Goal: Obtain resource: Download file/media

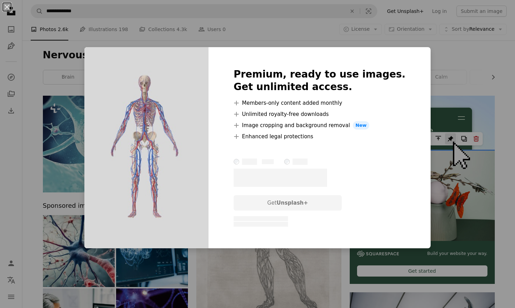
scroll to position [381, 0]
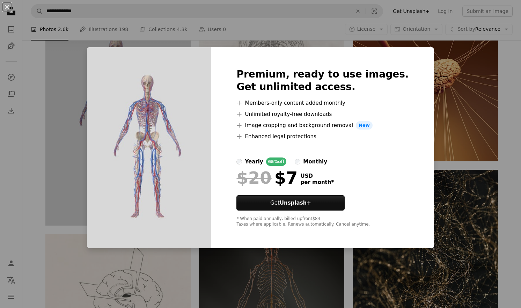
click at [54, 87] on div "An X shape Premium, ready to use images. Get unlimited access. A plus sign Memb…" at bounding box center [260, 154] width 521 height 308
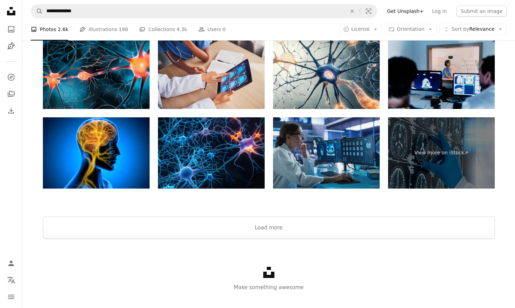
scroll to position [1567, 0]
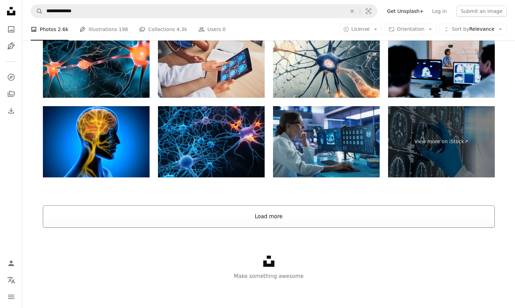
click at [269, 220] on button "Load more" at bounding box center [269, 216] width 452 height 22
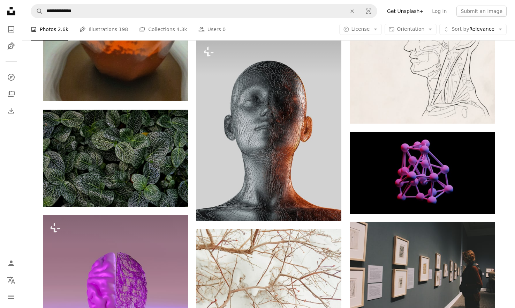
scroll to position [4618, 0]
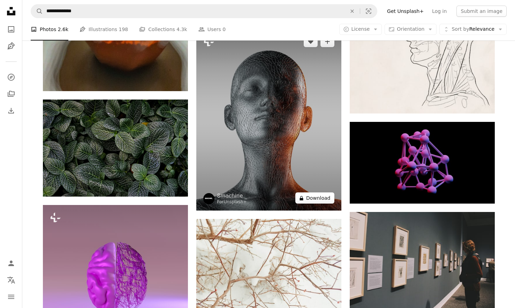
click at [302, 201] on button "A lock Download" at bounding box center [315, 197] width 39 height 11
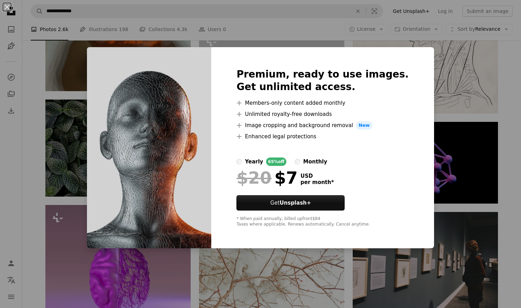
click at [454, 96] on div "An X shape Premium, ready to use images. Get unlimited access. A plus sign Memb…" at bounding box center [260, 154] width 521 height 308
